Goal: Use online tool/utility: Utilize a website feature to perform a specific function

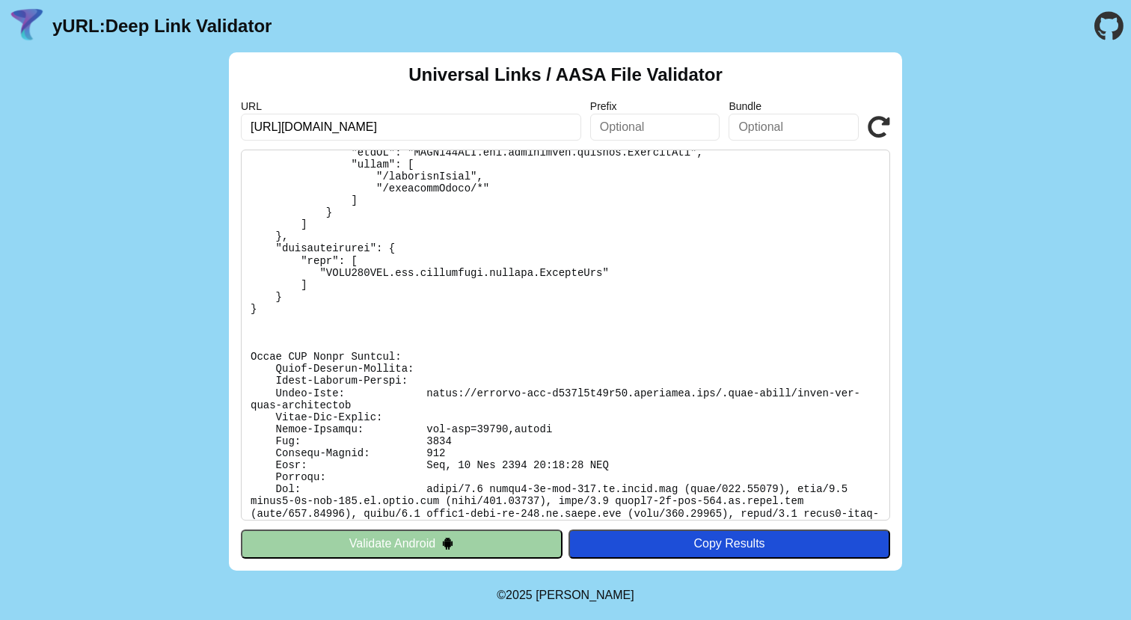
scroll to position [382, 0]
